Goal: Navigation & Orientation: Find specific page/section

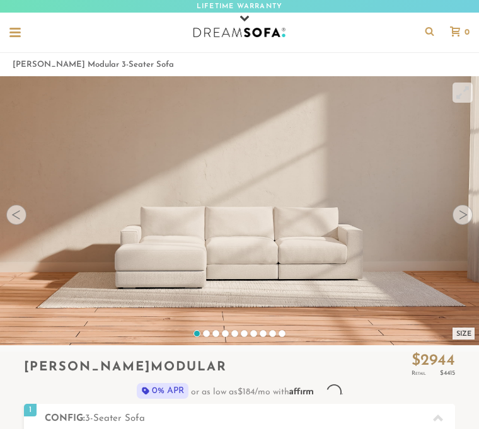
click at [460, 215] on div at bounding box center [463, 215] width 20 height 20
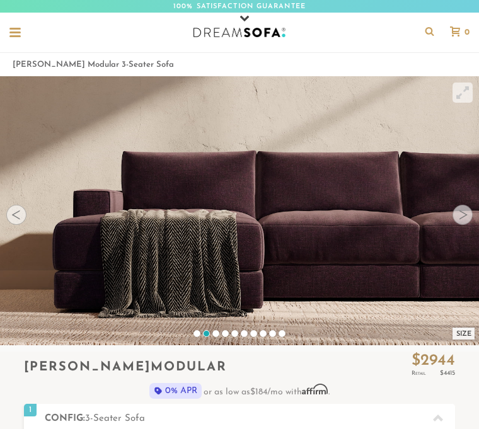
click at [460, 217] on div at bounding box center [463, 215] width 20 height 20
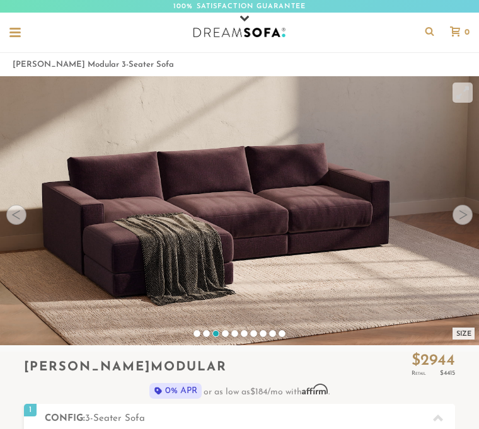
scroll to position [11548, 479]
click at [460, 214] on div at bounding box center [463, 215] width 20 height 20
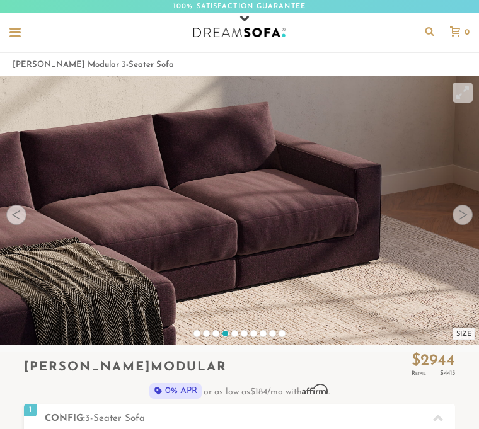
click at [460, 218] on div at bounding box center [463, 215] width 20 height 20
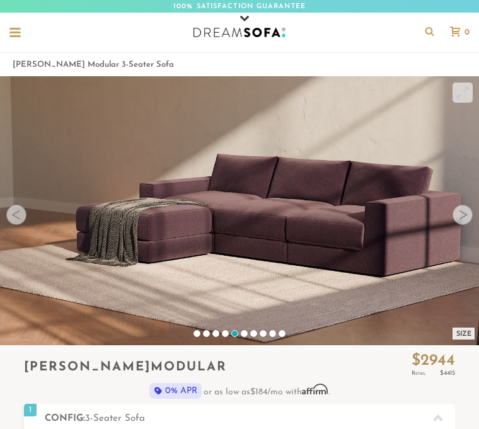
click at [466, 218] on div at bounding box center [463, 215] width 20 height 20
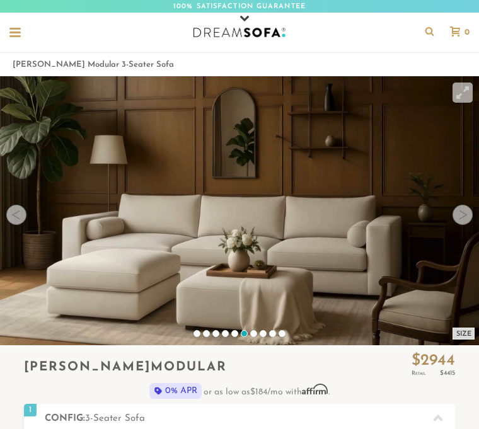
click at [458, 223] on div at bounding box center [463, 215] width 20 height 20
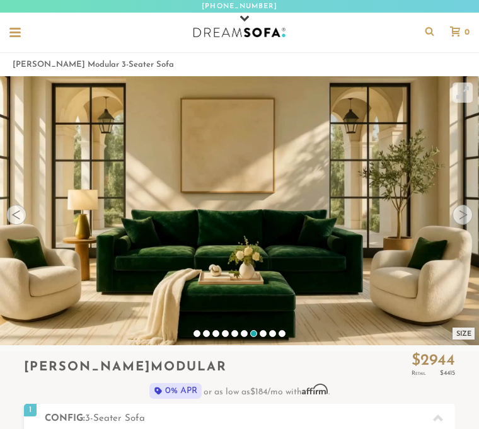
click at [462, 219] on div at bounding box center [463, 215] width 20 height 20
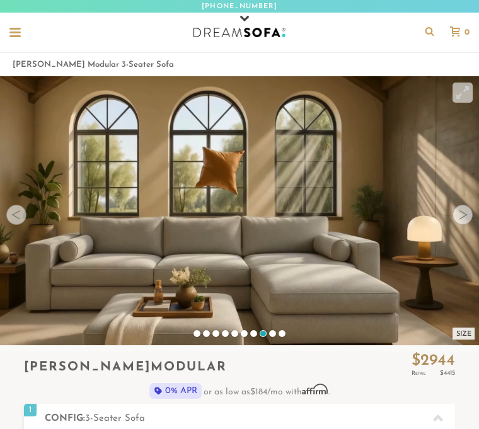
click at [465, 219] on div at bounding box center [463, 215] width 20 height 20
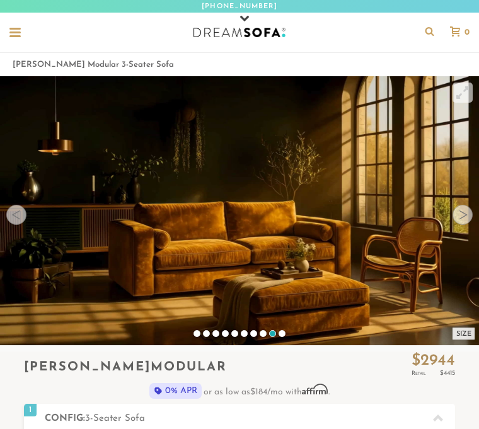
click at [471, 218] on div at bounding box center [463, 215] width 20 height 20
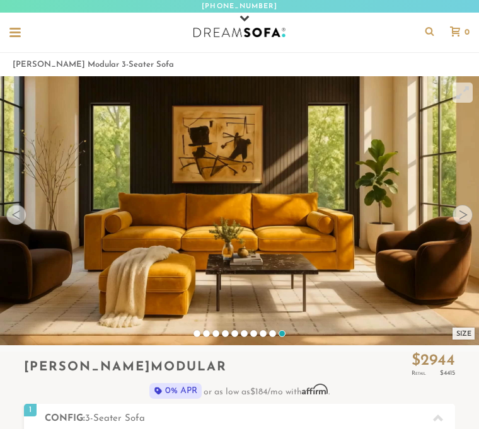
click at [468, 215] on div at bounding box center [463, 215] width 20 height 20
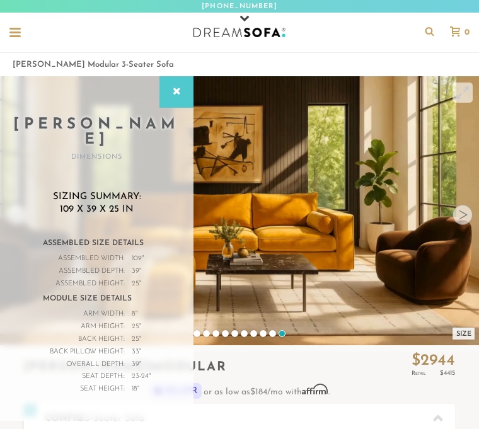
click at [459, 216] on div at bounding box center [463, 215] width 20 height 20
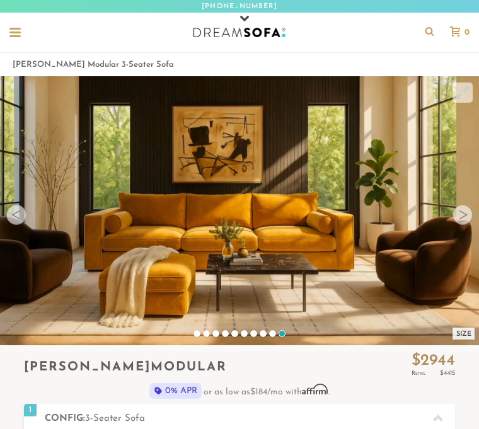
click at [458, 216] on div at bounding box center [463, 215] width 20 height 20
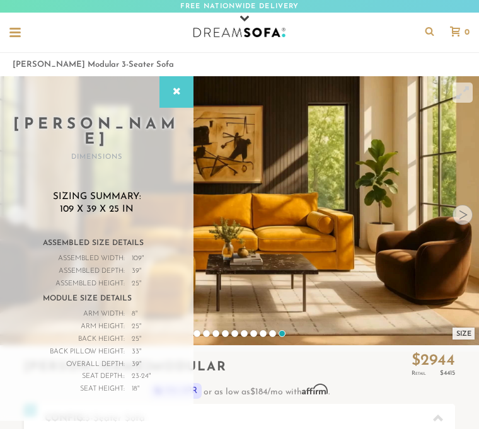
click at [460, 223] on div at bounding box center [463, 215] width 20 height 20
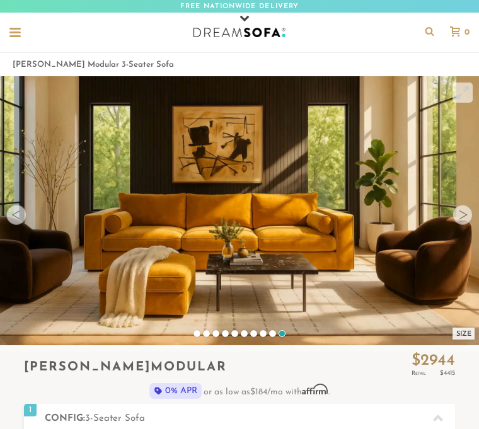
click at [15, 38] on div at bounding box center [14, 33] width 11 height 11
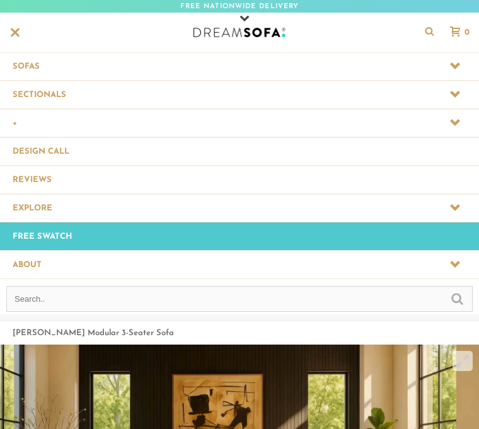
scroll to position [11818, 479]
click at [70, 95] on span at bounding box center [239, 95] width 479 height 28
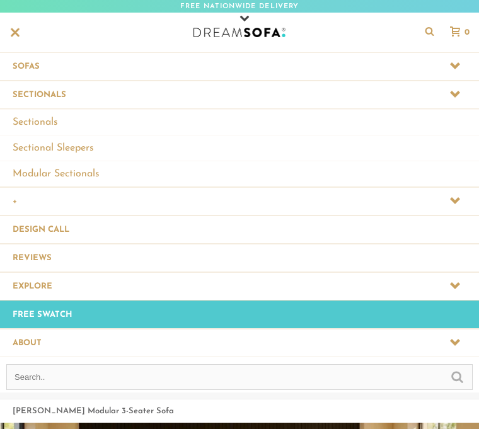
scroll to position [1, 1]
click at [52, 128] on link "Sectionals" at bounding box center [239, 122] width 479 height 26
